Goal: Transaction & Acquisition: Book appointment/travel/reservation

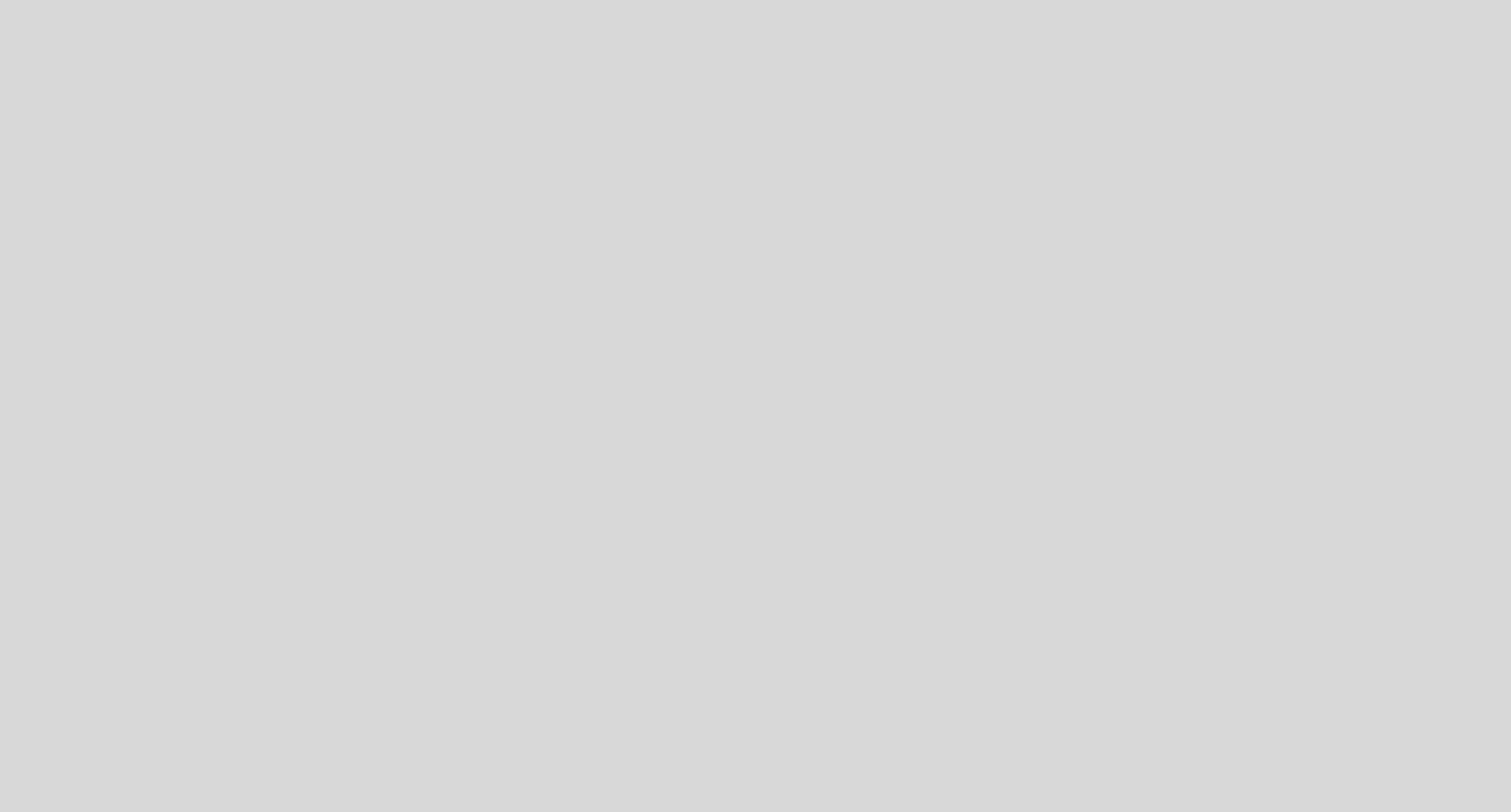
select select "es"
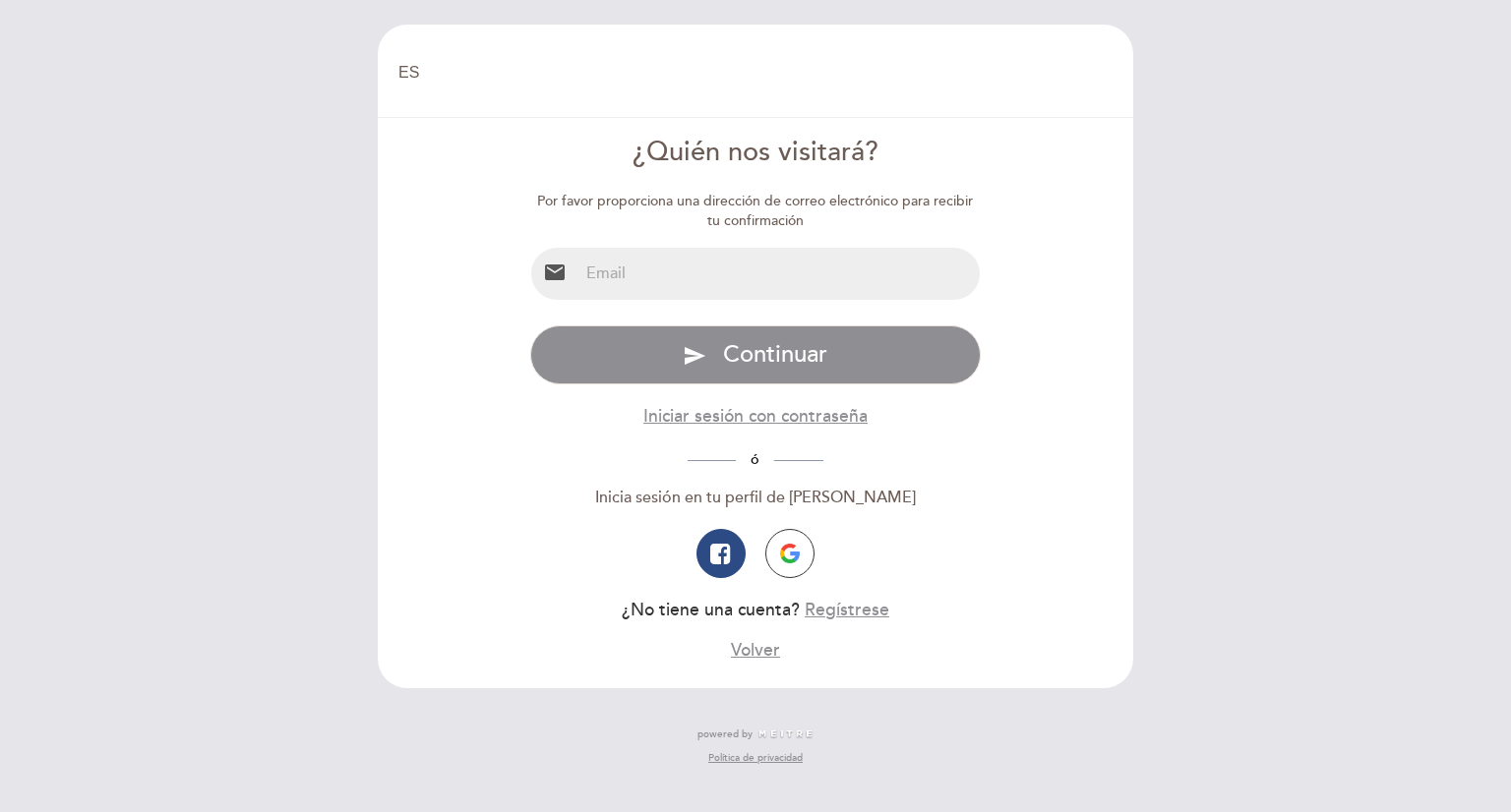
click at [604, 282] on input "email" at bounding box center [779, 274] width 402 height 52
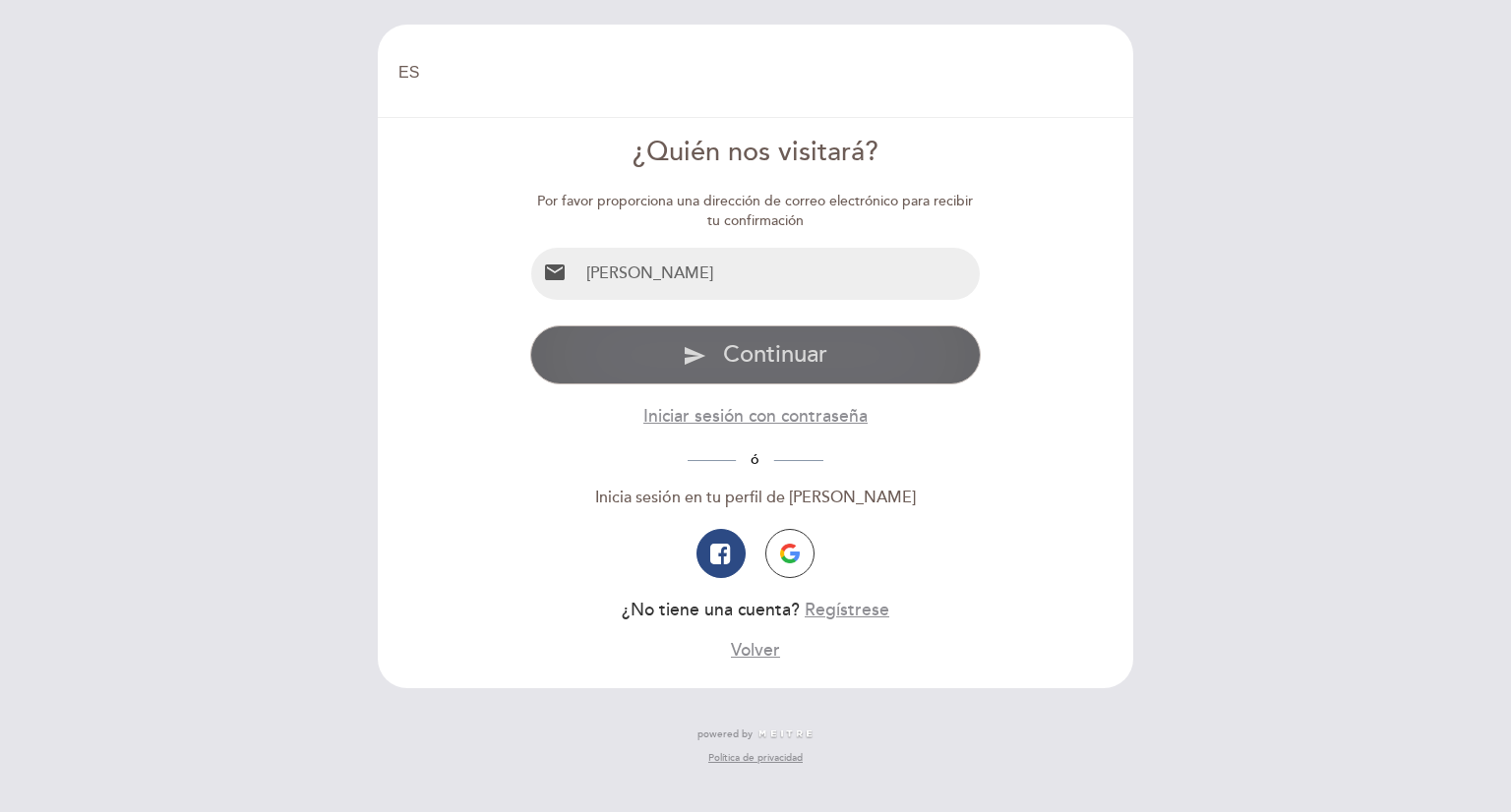
click at [767, 358] on span "Continuar" at bounding box center [776, 354] width 105 height 29
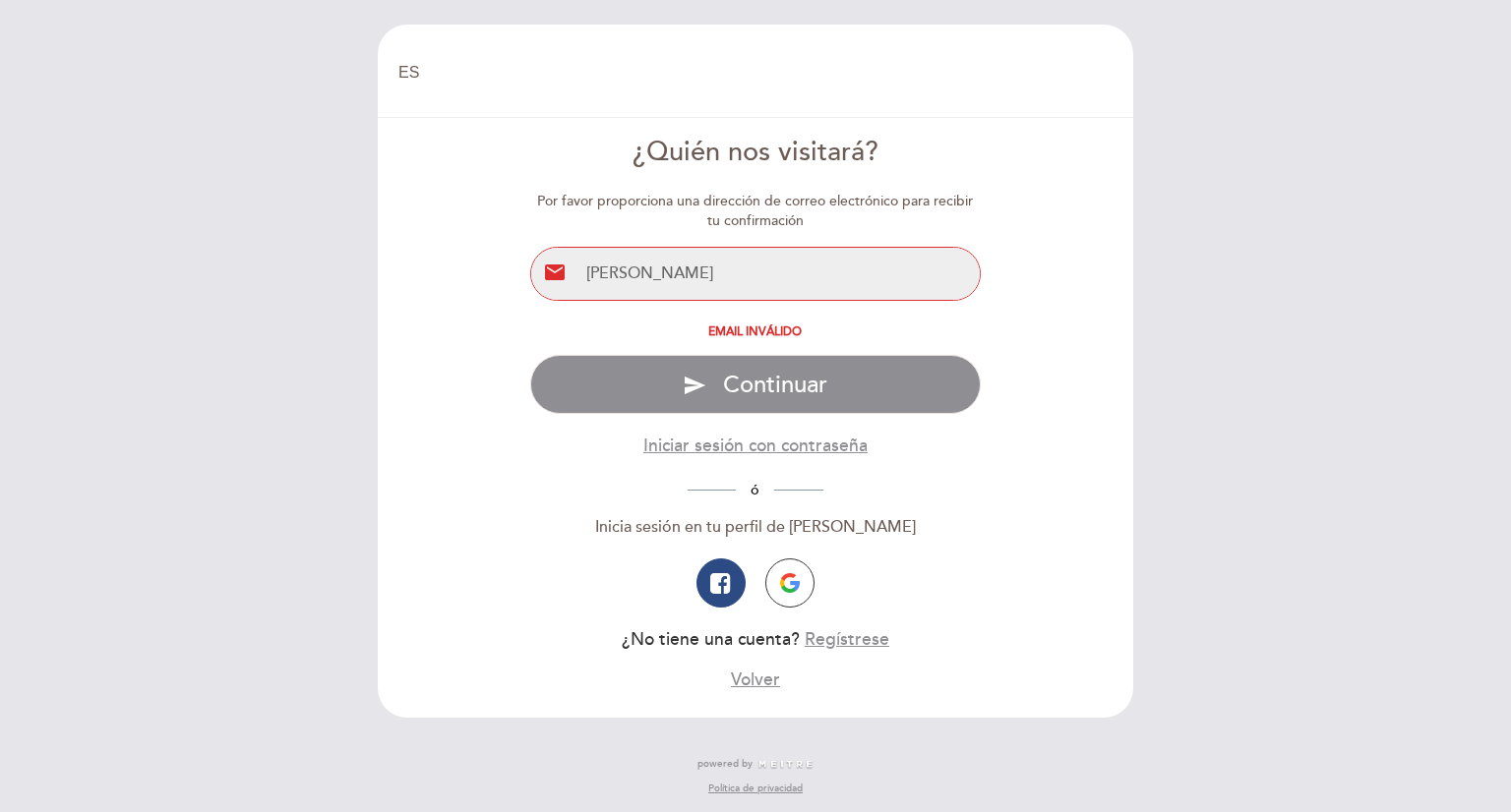
click at [706, 277] on input "[PERSON_NAME]" at bounding box center [779, 274] width 402 height 52
click at [913, 463] on div "Especifique email Email inválido Escriba una contraseña send Continuar Iniciar …" at bounding box center [756, 508] width 452 height 366
drag, startPoint x: 731, startPoint y: 293, endPoint x: 610, endPoint y: 268, distance: 123.6
click at [605, 277] on input "[PERSON_NAME]" at bounding box center [779, 274] width 402 height 52
type input "[EMAIL_ADDRESS][DOMAIN_NAME]"
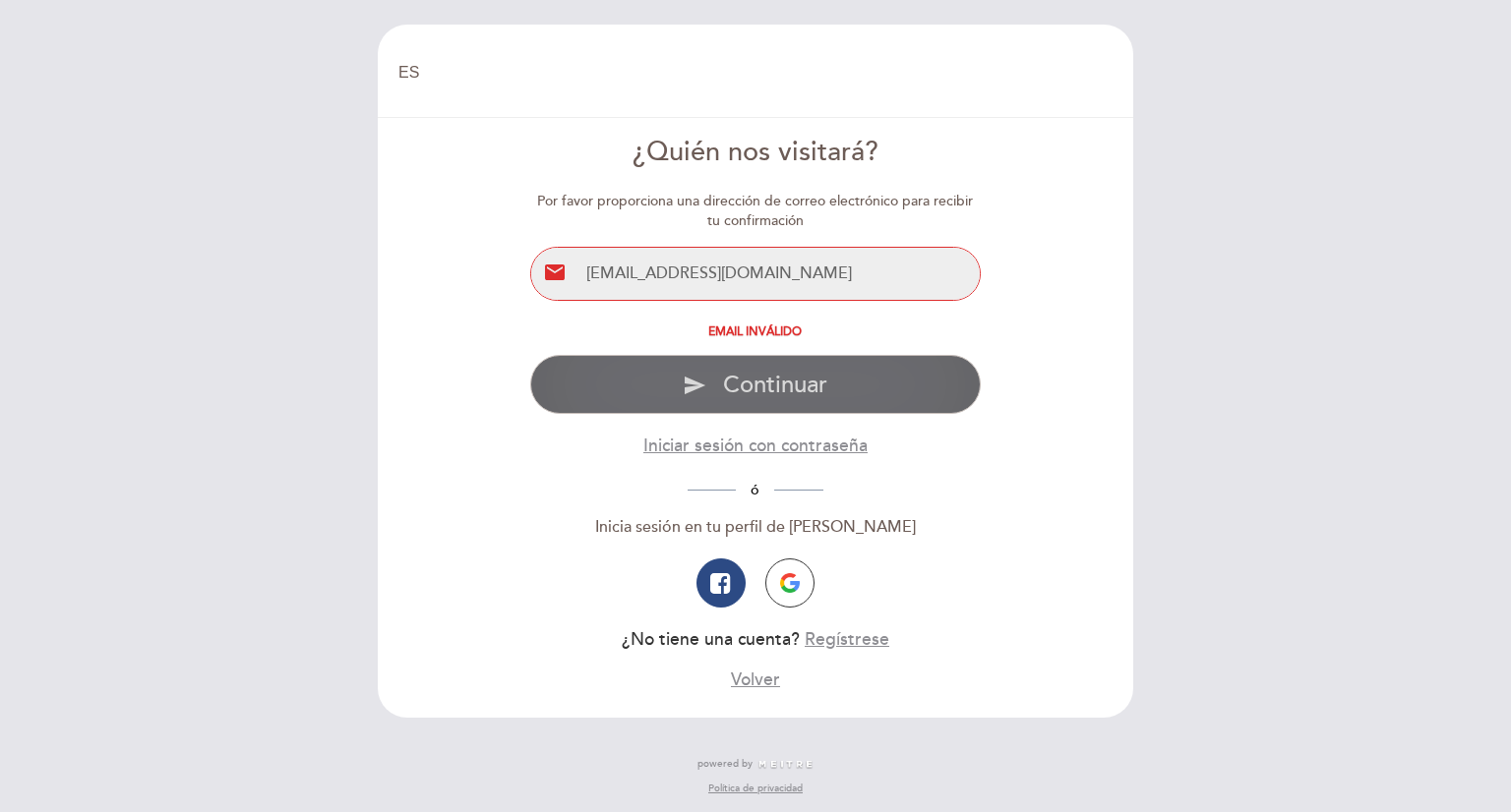
click at [762, 379] on span "Continuar" at bounding box center [776, 384] width 105 height 29
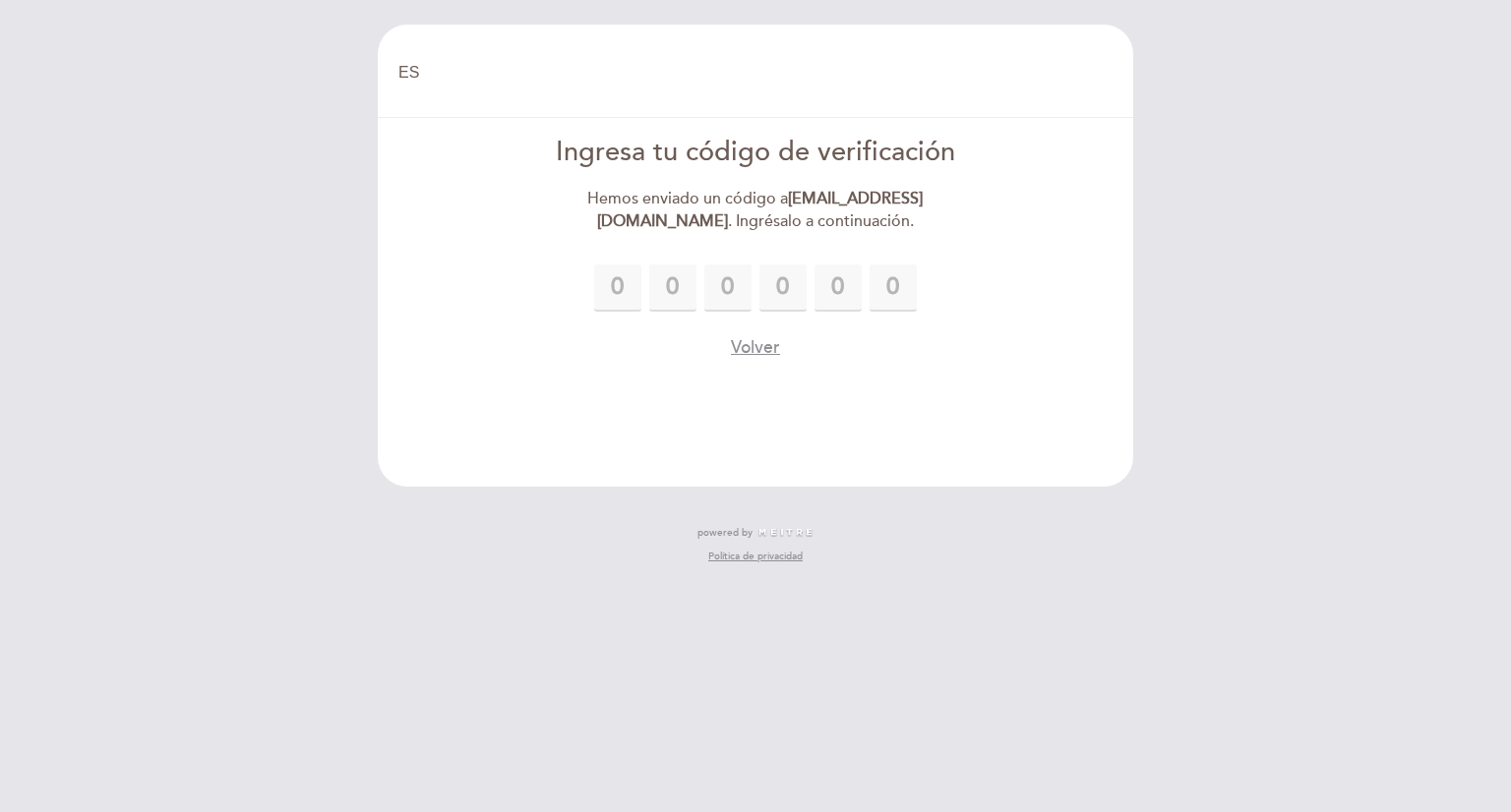
type input "8"
type input "9"
type input "6"
type input "9"
type input "6"
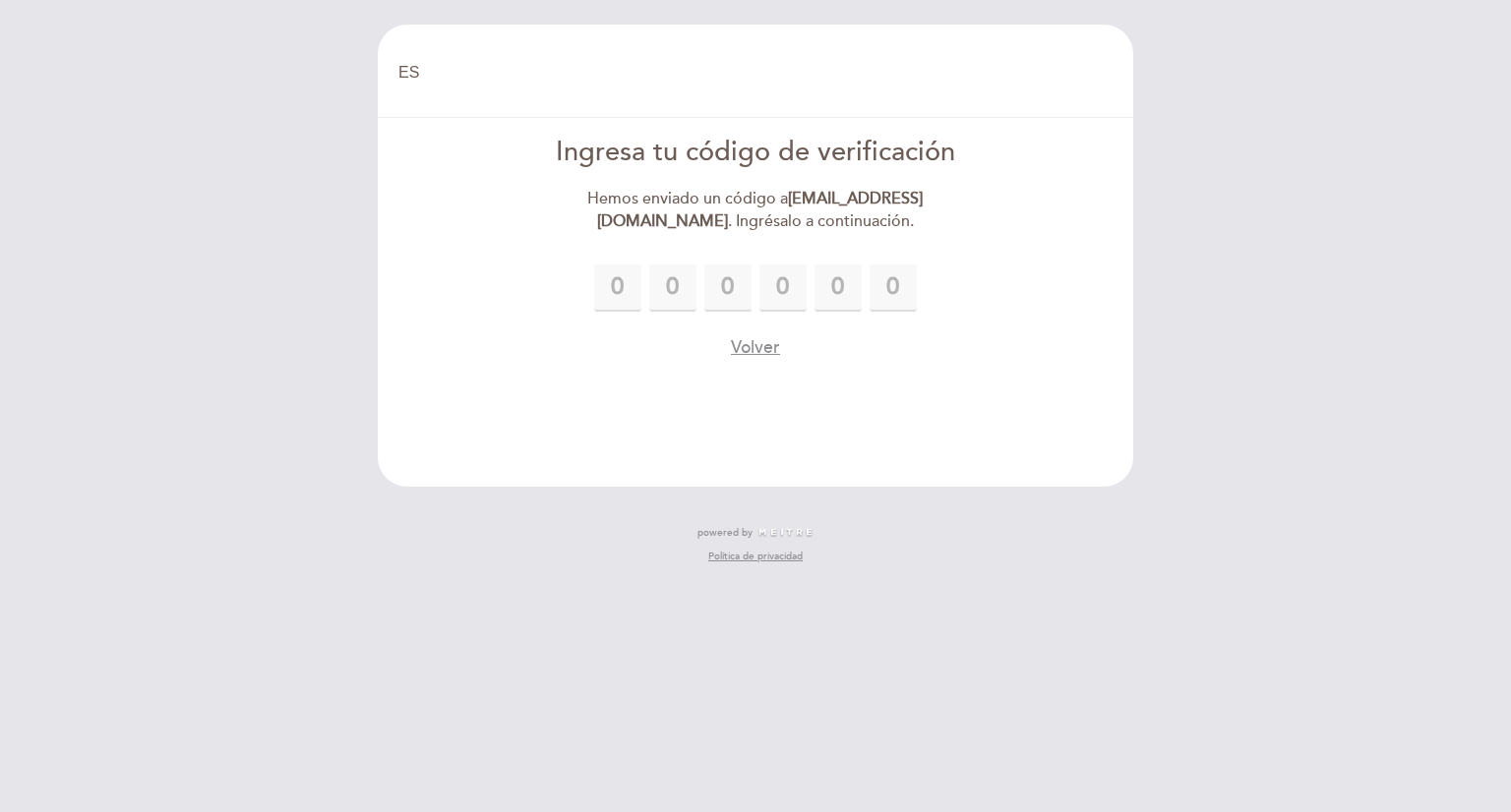
type input "1"
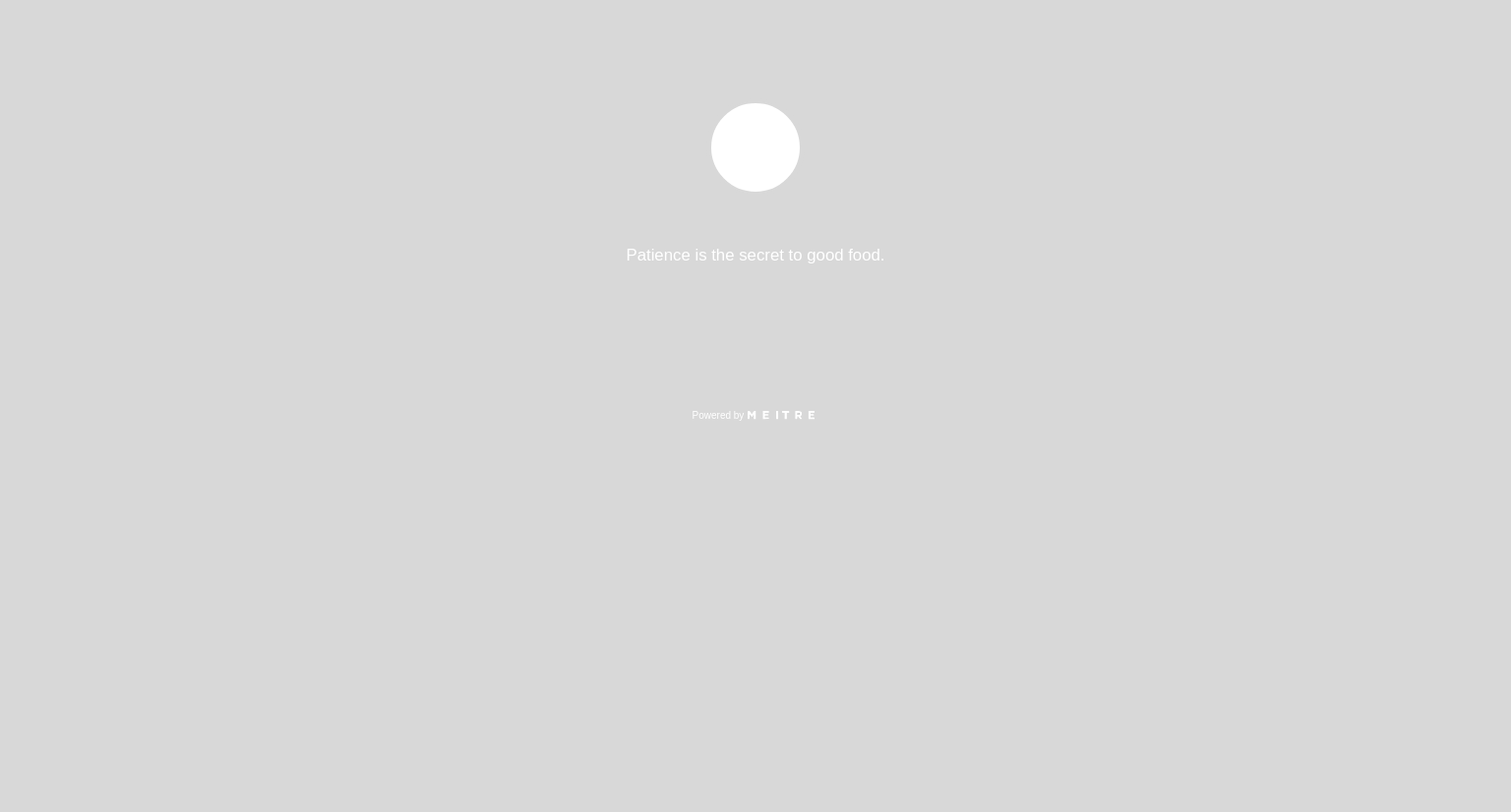
select select "es"
click at [920, 304] on div "Patience is the secret to good food. Powered by" at bounding box center [755, 406] width 1511 height 812
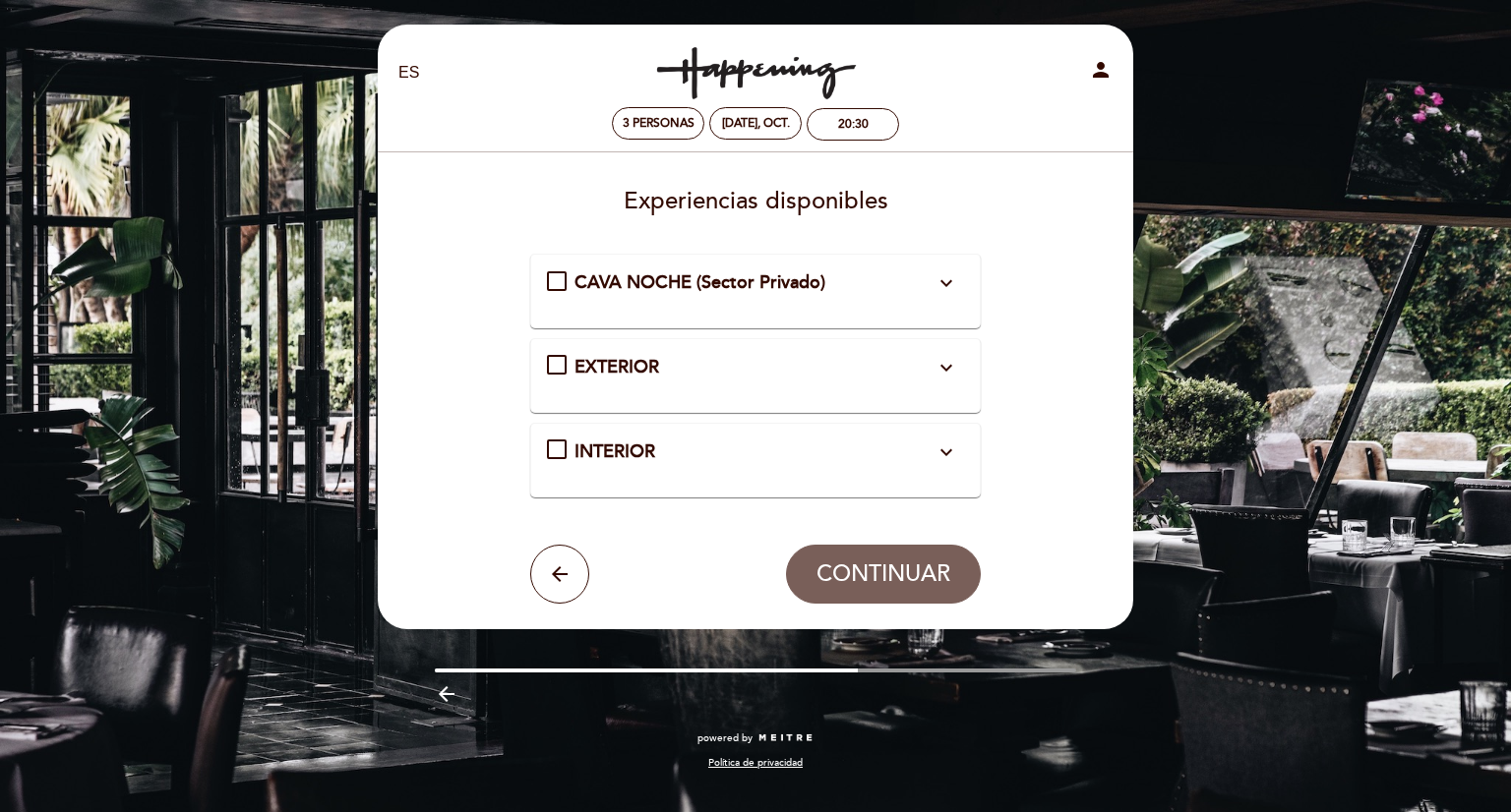
click at [948, 289] on icon "expand_more" at bounding box center [947, 284] width 24 height 24
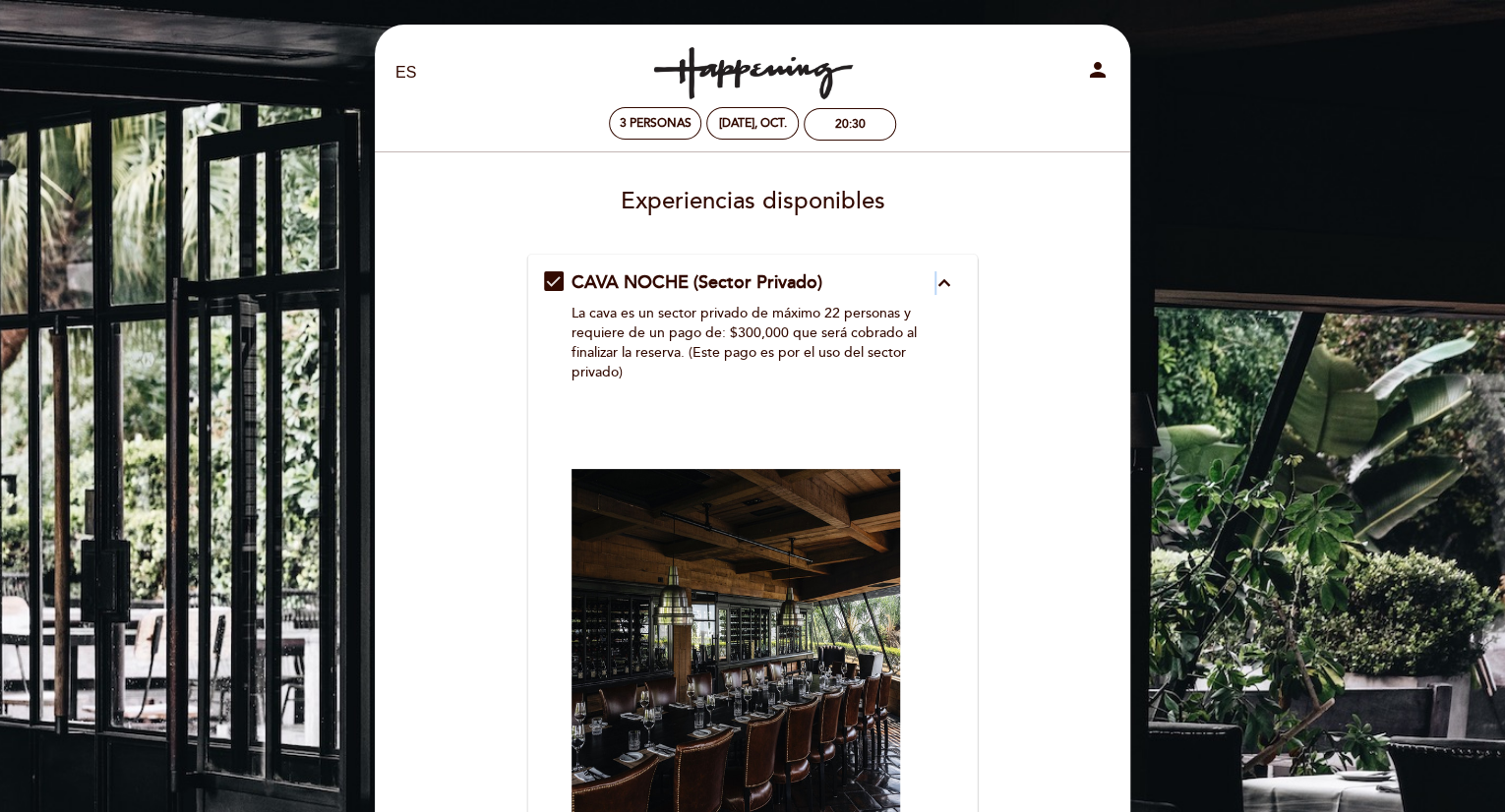
click at [937, 284] on icon "expand_less" at bounding box center [944, 284] width 24 height 24
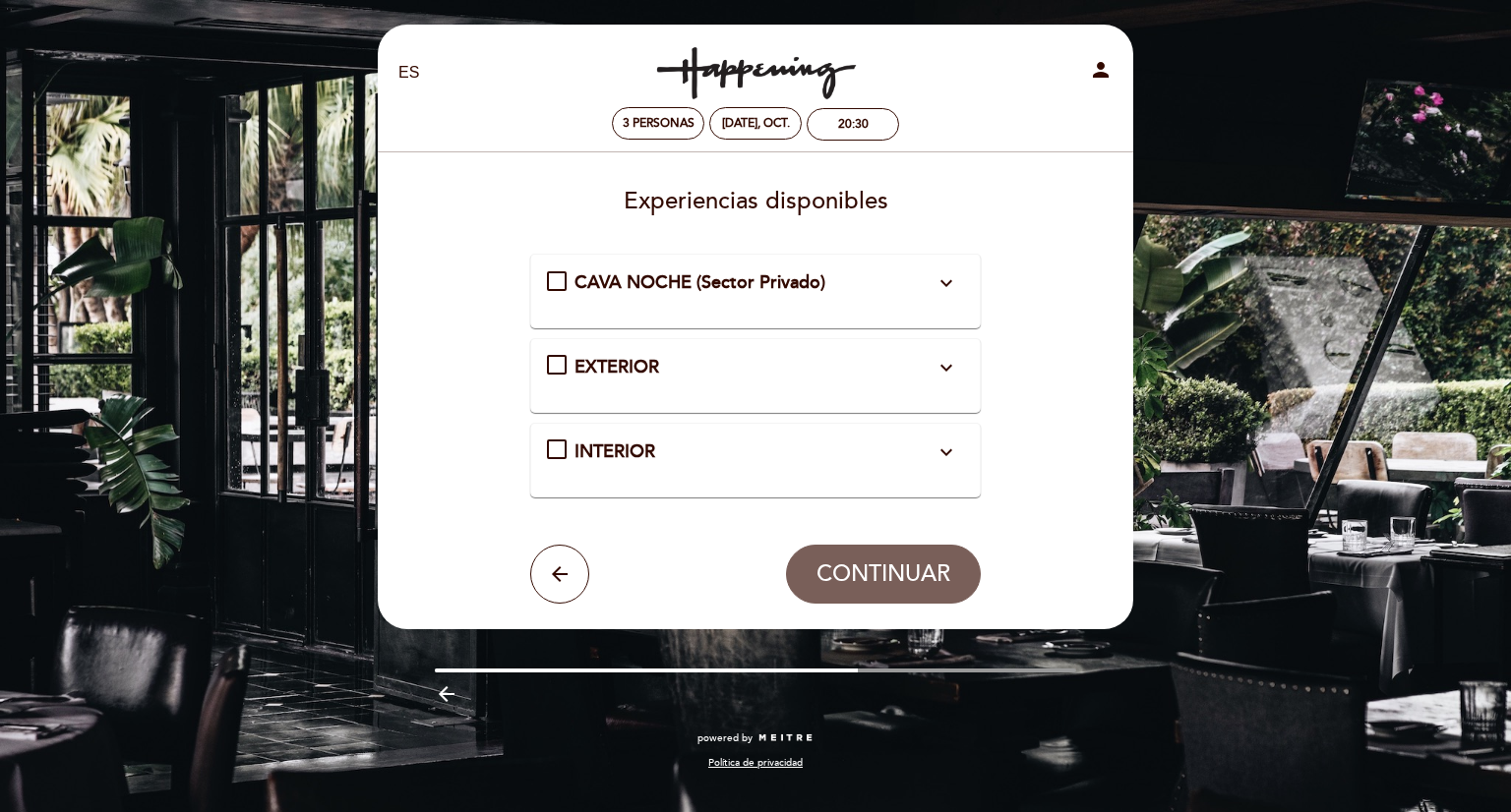
click at [549, 442] on div "INTERIOR expand_more Mesas en el interior asignadas por orden de llegada." at bounding box center [755, 452] width 418 height 26
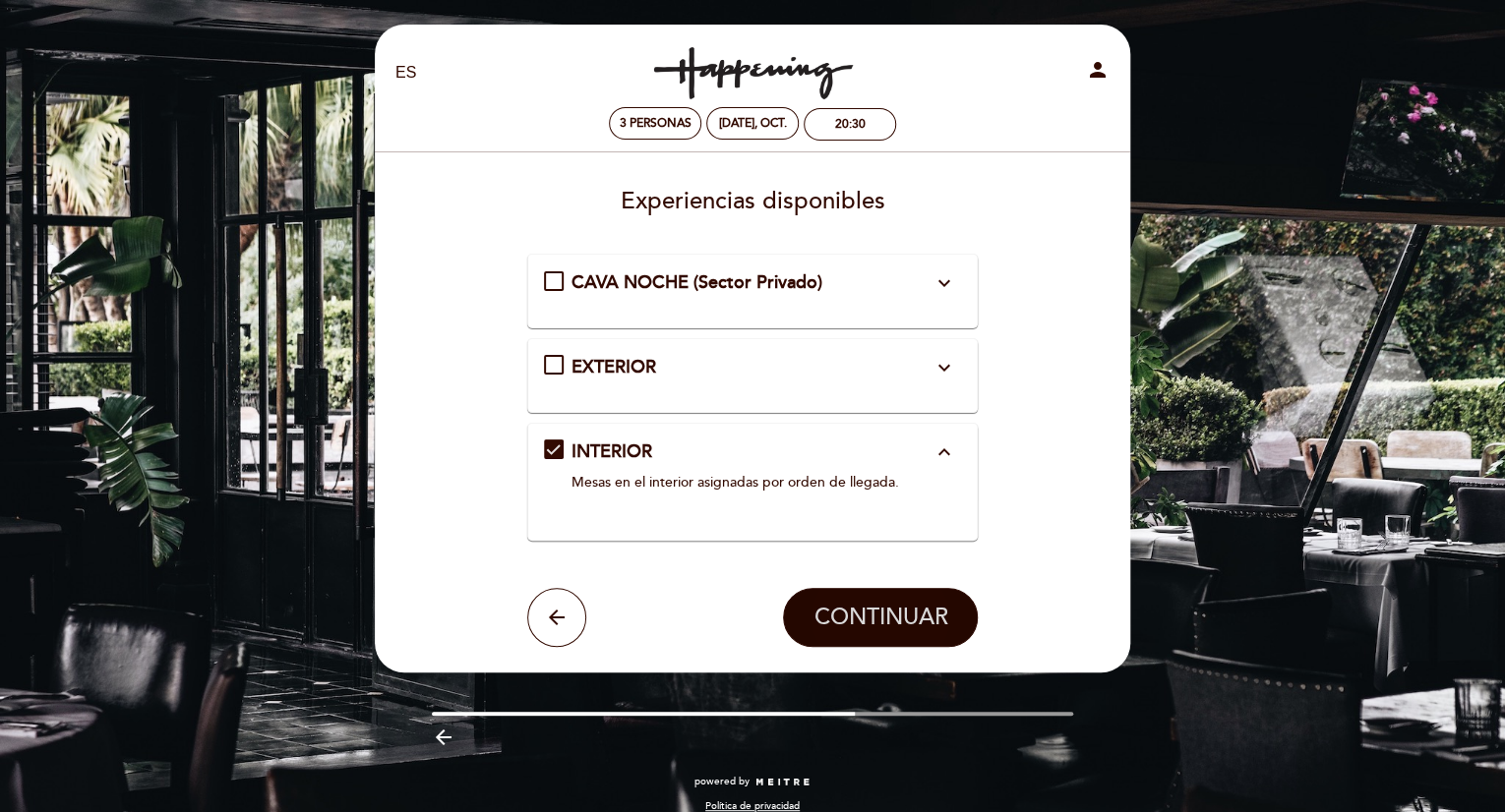
click at [830, 617] on span "CONTINUAR" at bounding box center [879, 617] width 133 height 28
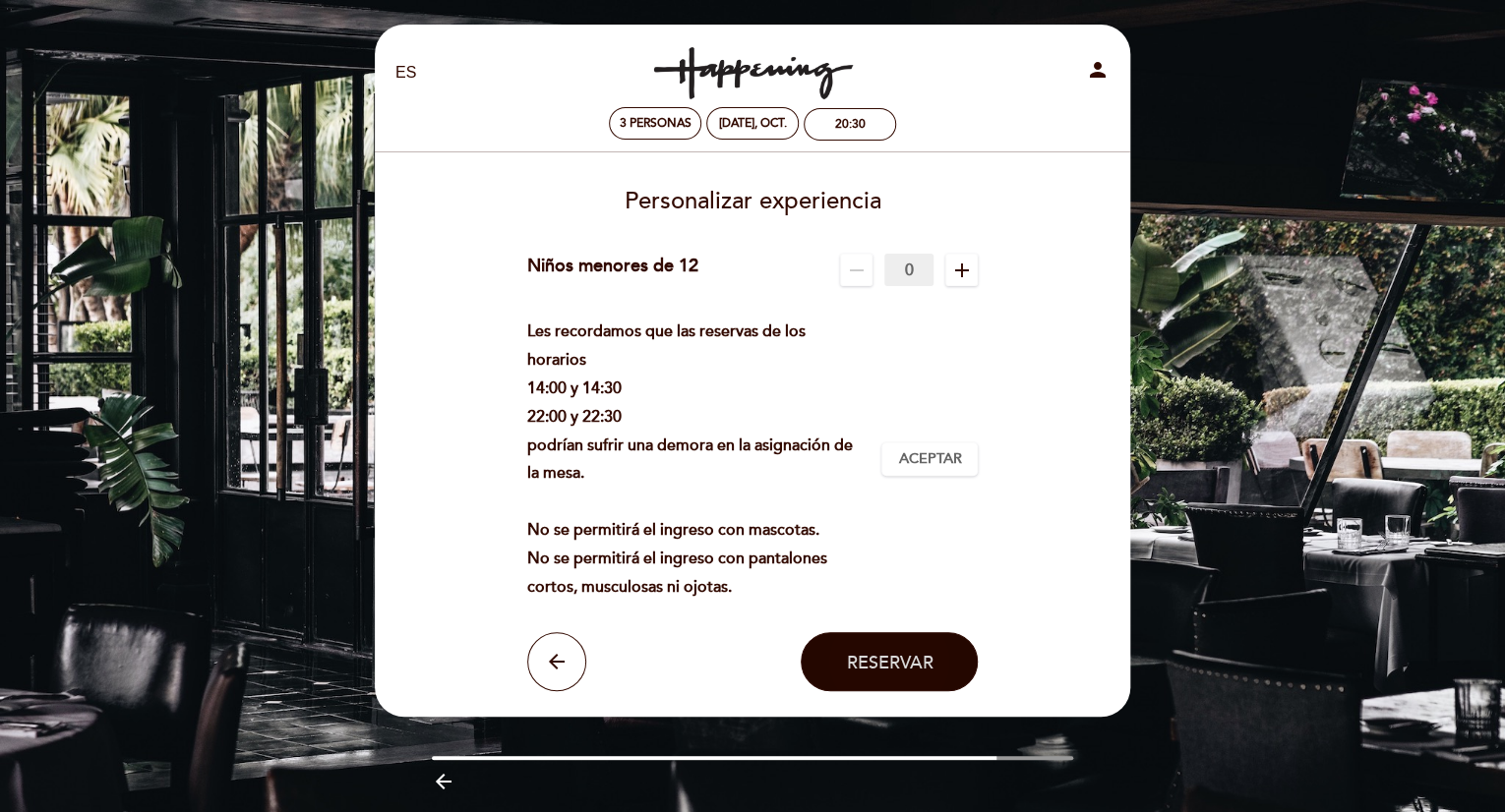
click at [859, 654] on span "Reservar" at bounding box center [889, 663] width 87 height 22
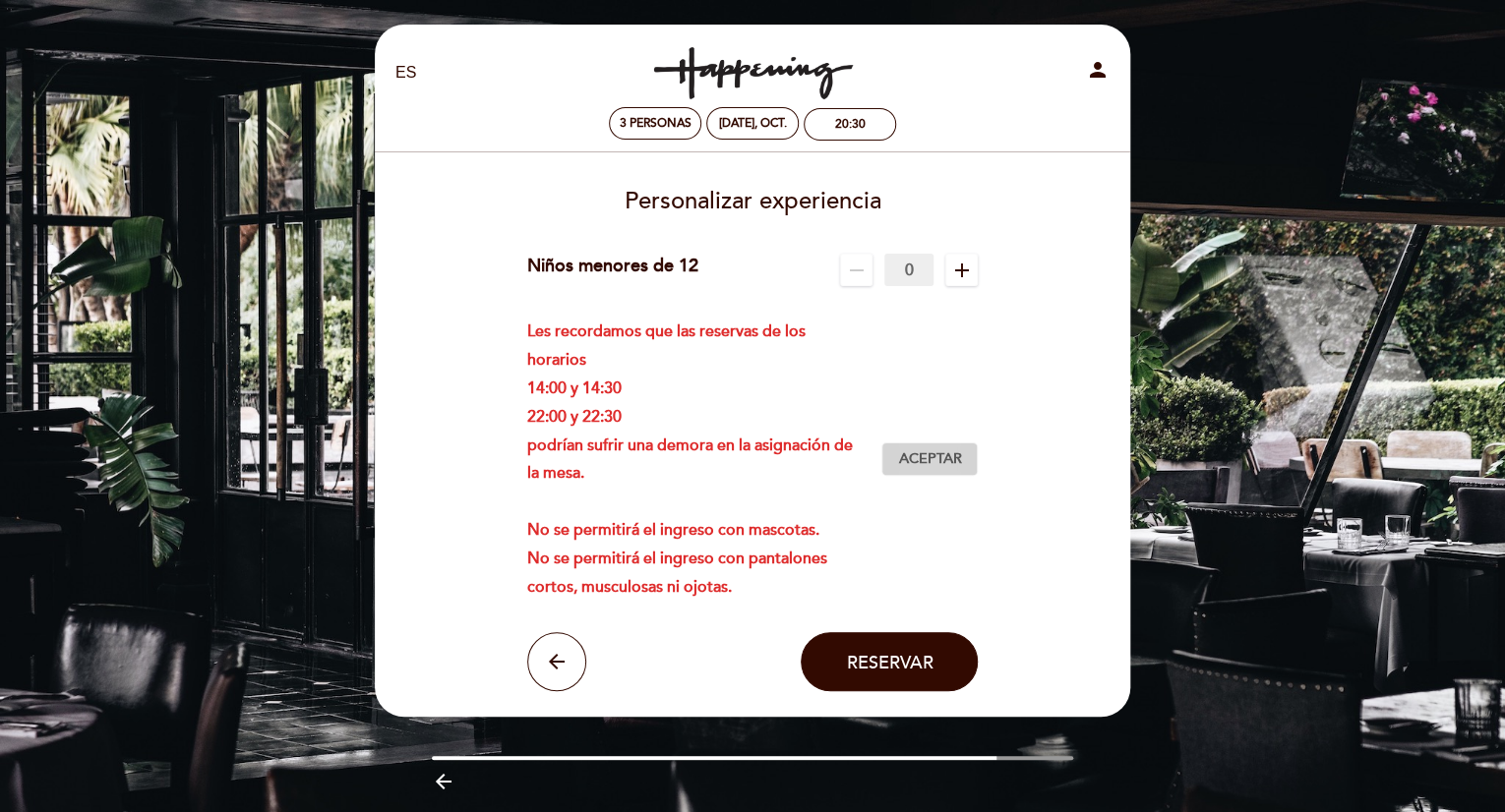
click at [924, 474] on button "Aceptar Aceptado" at bounding box center [930, 459] width 97 height 34
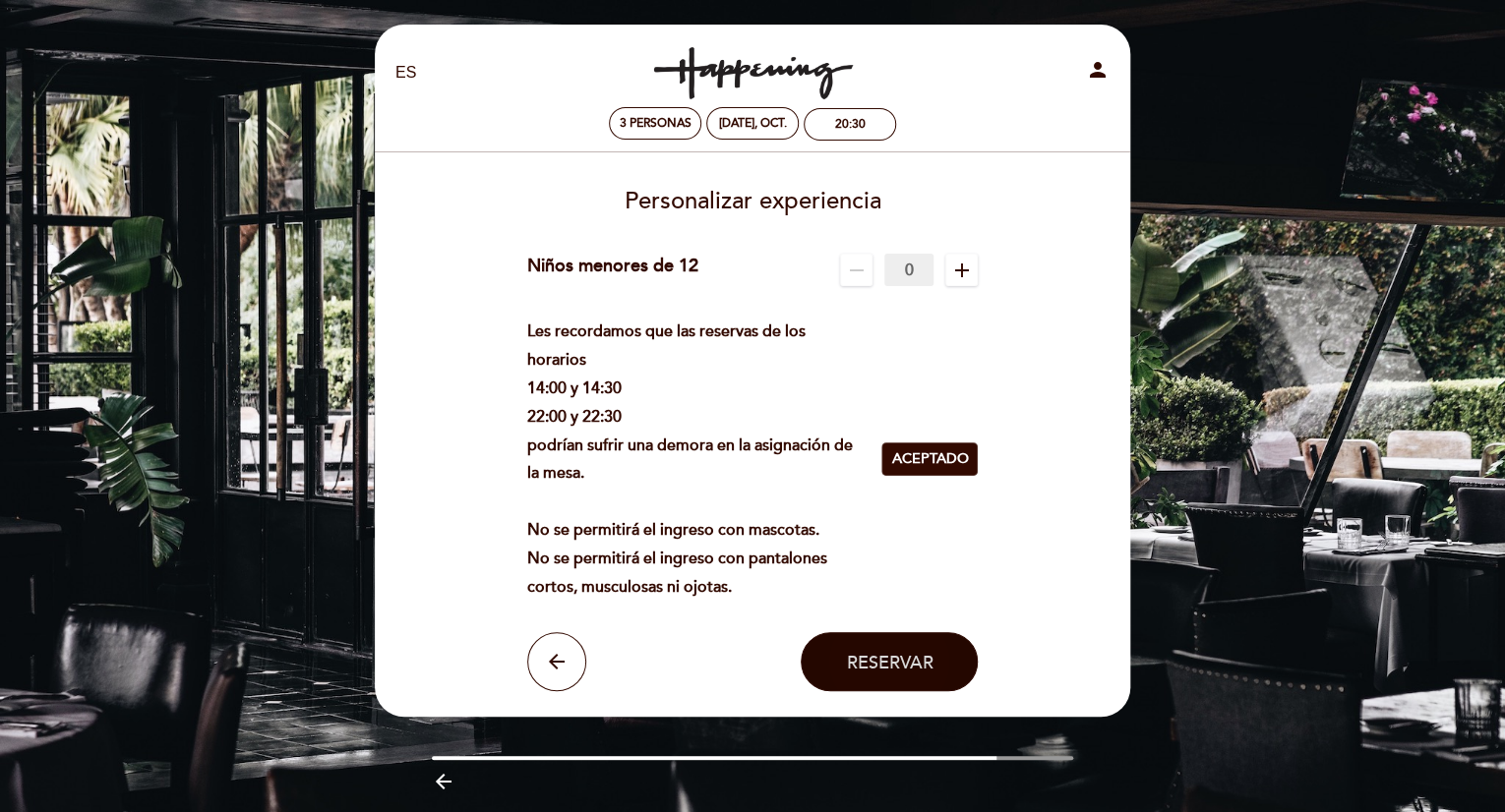
click at [889, 663] on span "Reservar" at bounding box center [889, 663] width 87 height 22
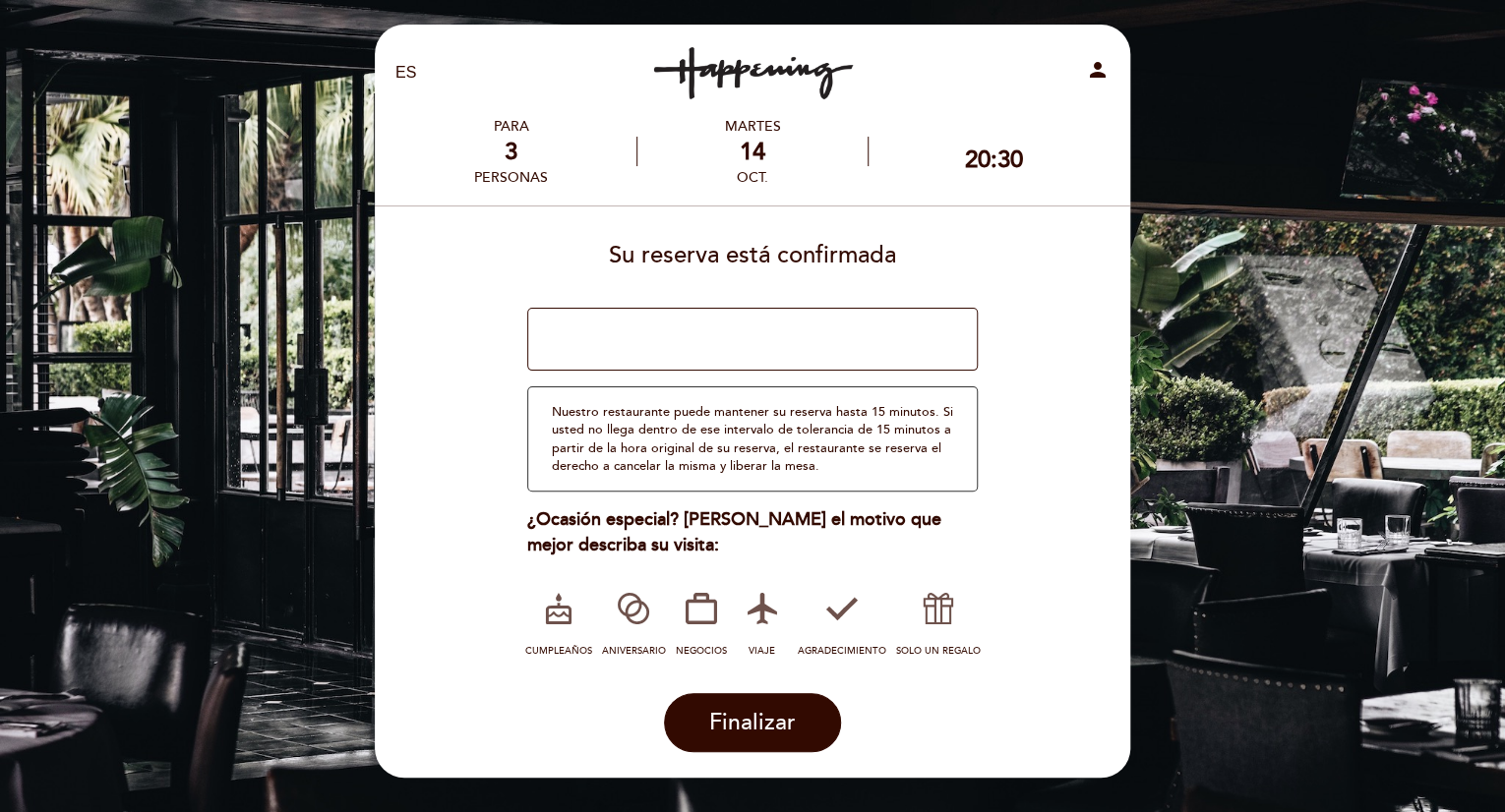
click at [596, 340] on textarea at bounding box center [753, 340] width 452 height 63
type textarea "luis pennino"
click at [743, 719] on span "Finalizar" at bounding box center [753, 723] width 87 height 28
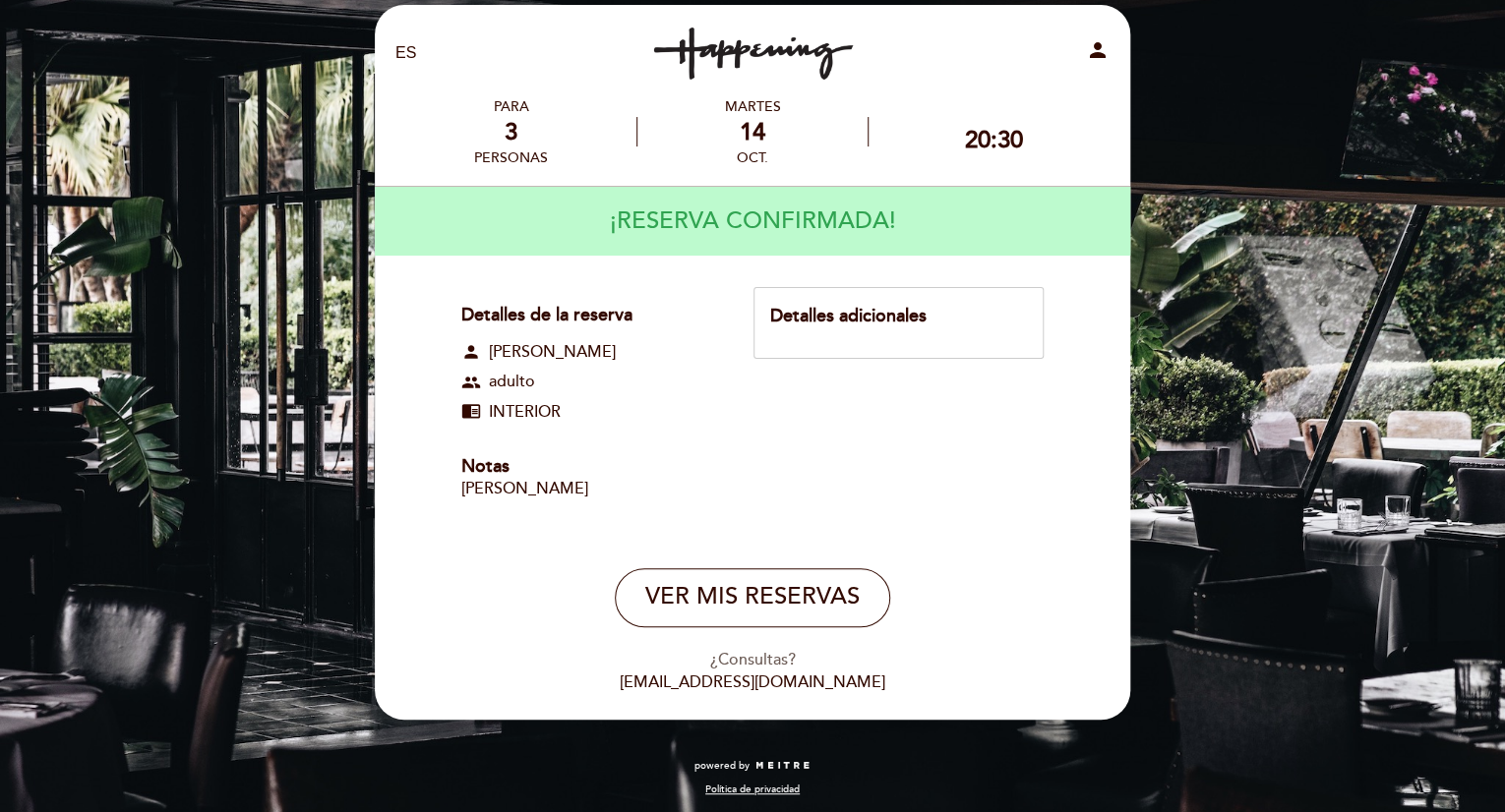
scroll to position [24, 0]
